Goal: Find specific page/section: Find specific page/section

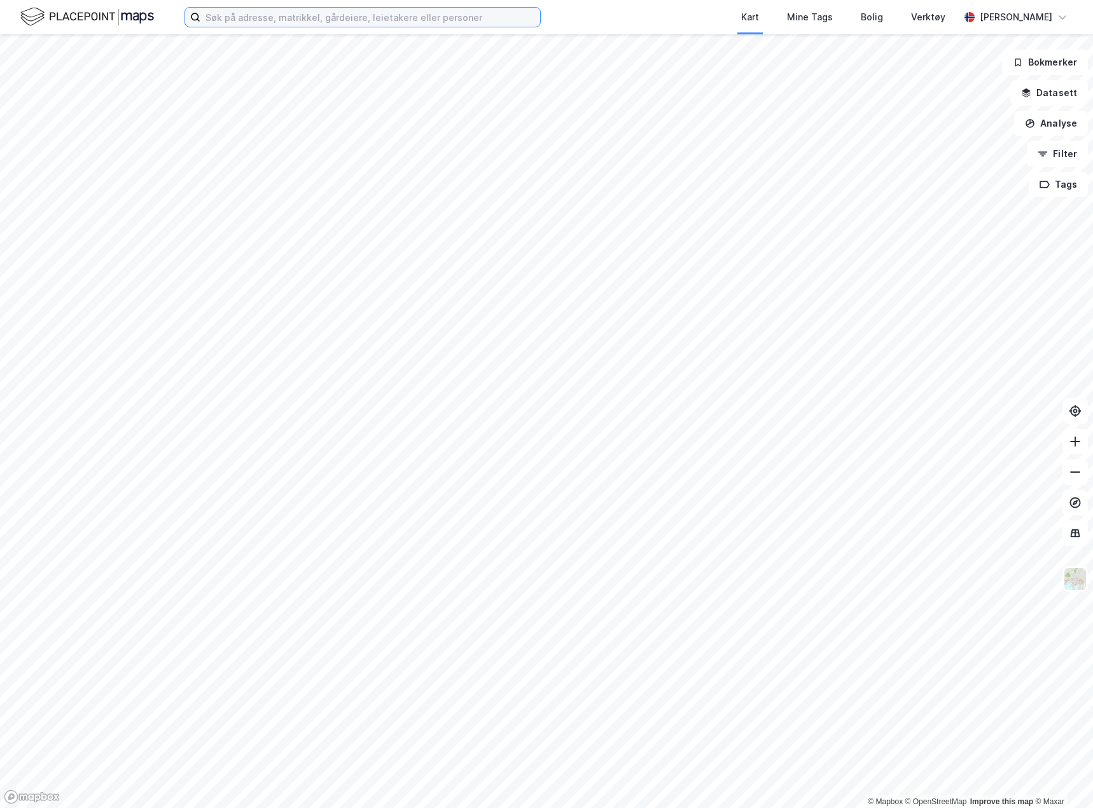
click at [313, 14] on input at bounding box center [370, 17] width 340 height 19
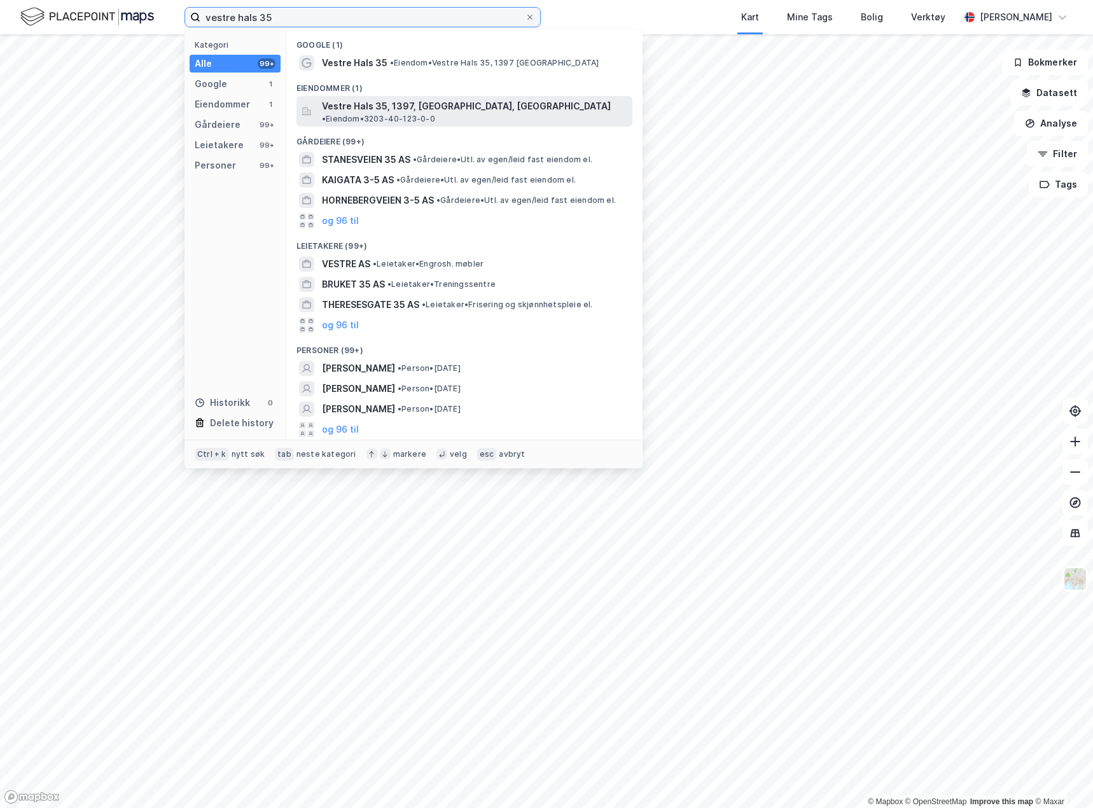
type input "vestre hals 35"
click at [435, 114] on span "• Eiendom • 3203-40-123-0-0" at bounding box center [378, 119] width 113 height 10
